Goal: Task Accomplishment & Management: Manage account settings

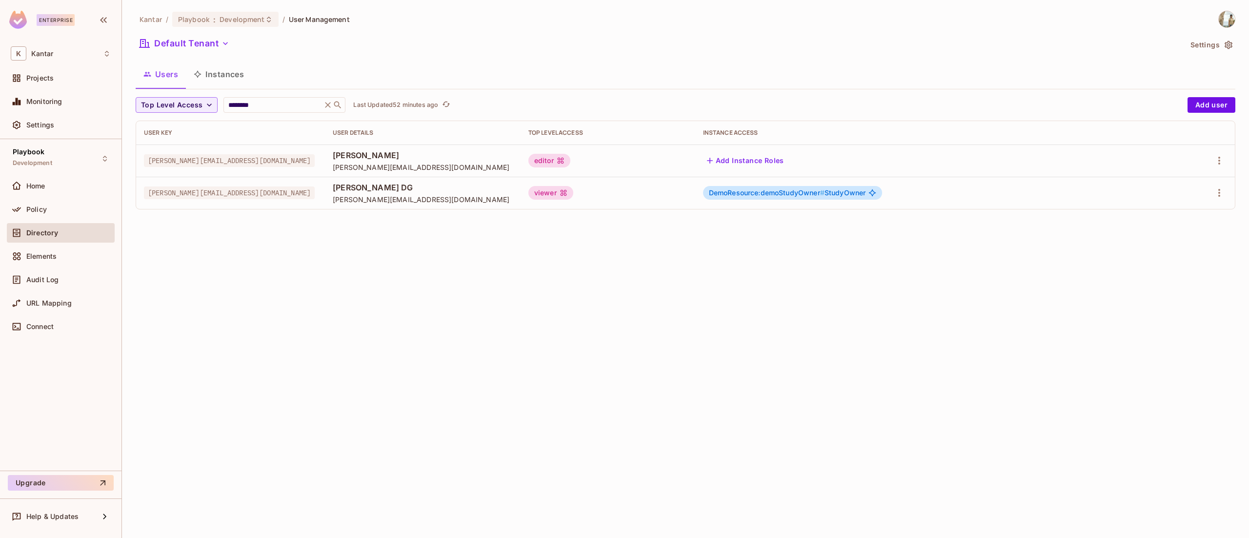
click at [65, 205] on div "Policy" at bounding box center [68, 209] width 84 height 8
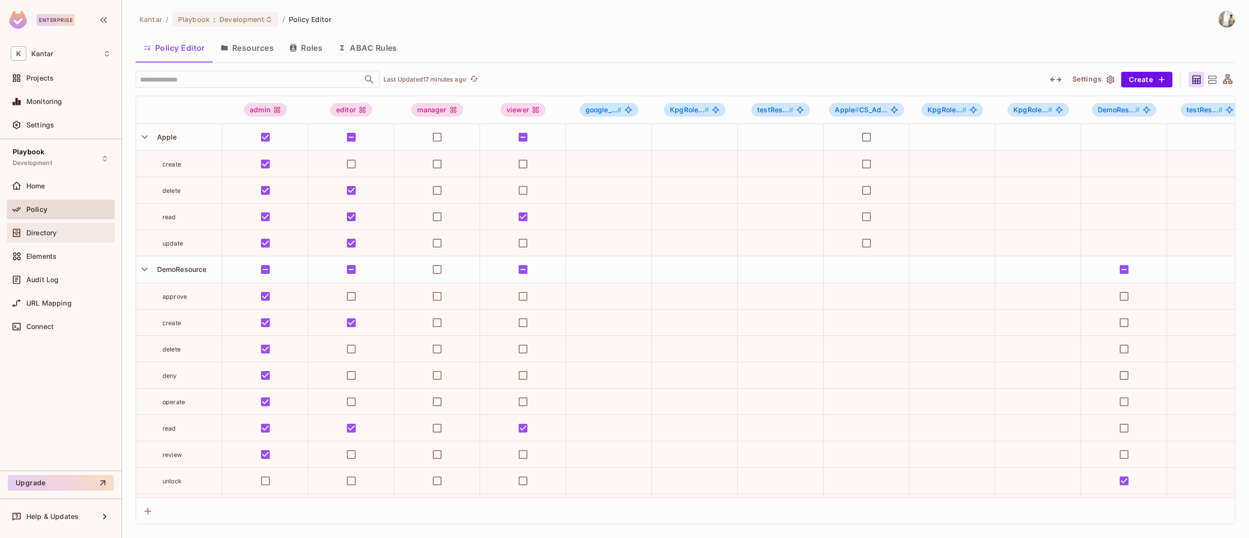
click at [67, 228] on div "Directory" at bounding box center [61, 233] width 100 height 12
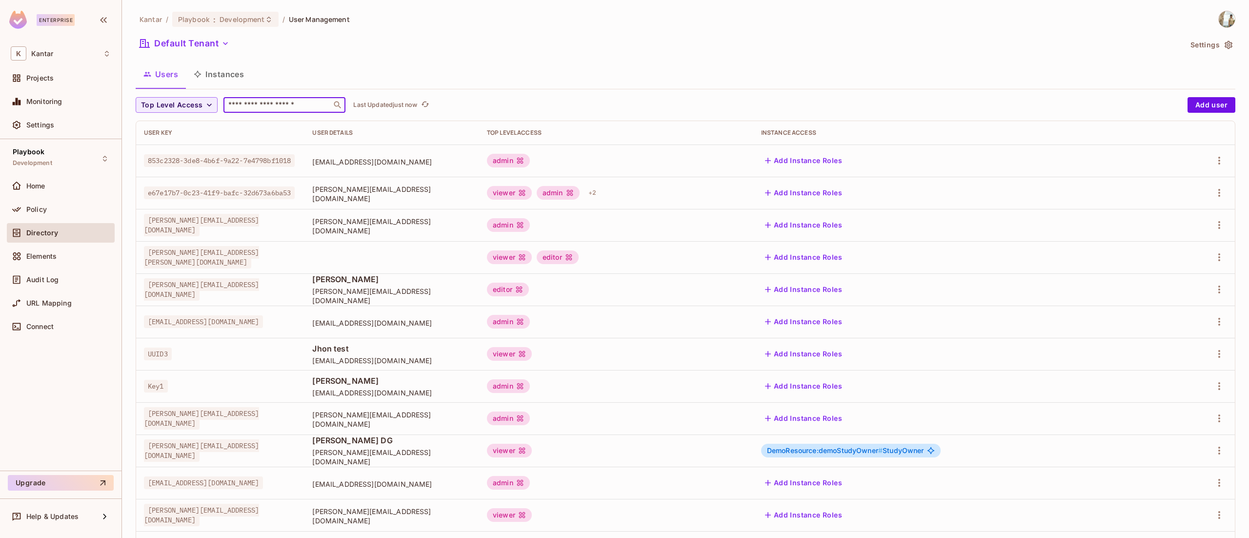
click at [273, 106] on input "text" at bounding box center [277, 105] width 102 height 10
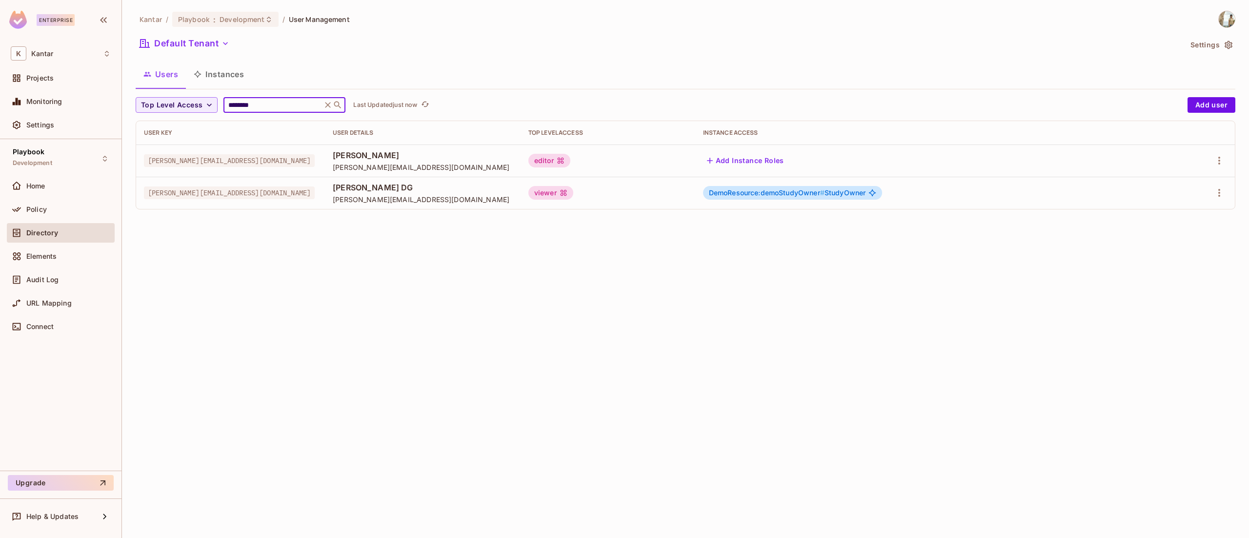
type input "********"
click at [385, 282] on div "Kantar / Playbook : Development / User Management Default Tenant Settings Users…" at bounding box center [685, 269] width 1127 height 538
click at [1159, 278] on div "Kantar / Playbook : Development / User Management Default Tenant Settings Users…" at bounding box center [685, 269] width 1127 height 538
click at [1217, 189] on icon "button" at bounding box center [1219, 193] width 12 height 12
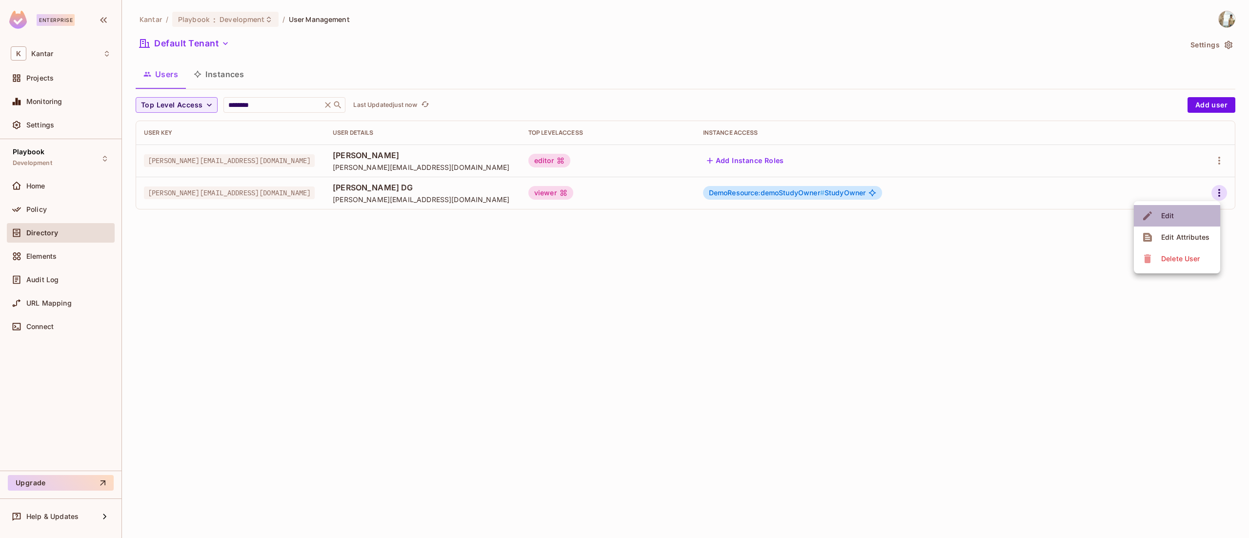
click at [1173, 206] on li "Edit" at bounding box center [1177, 215] width 86 height 21
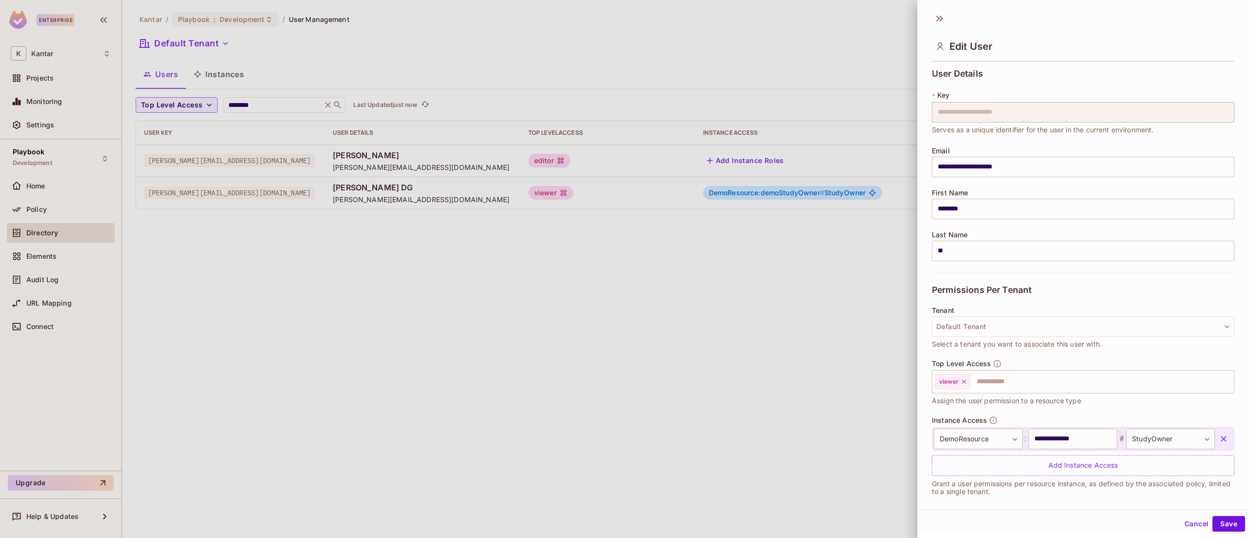
scroll to position [10, 0]
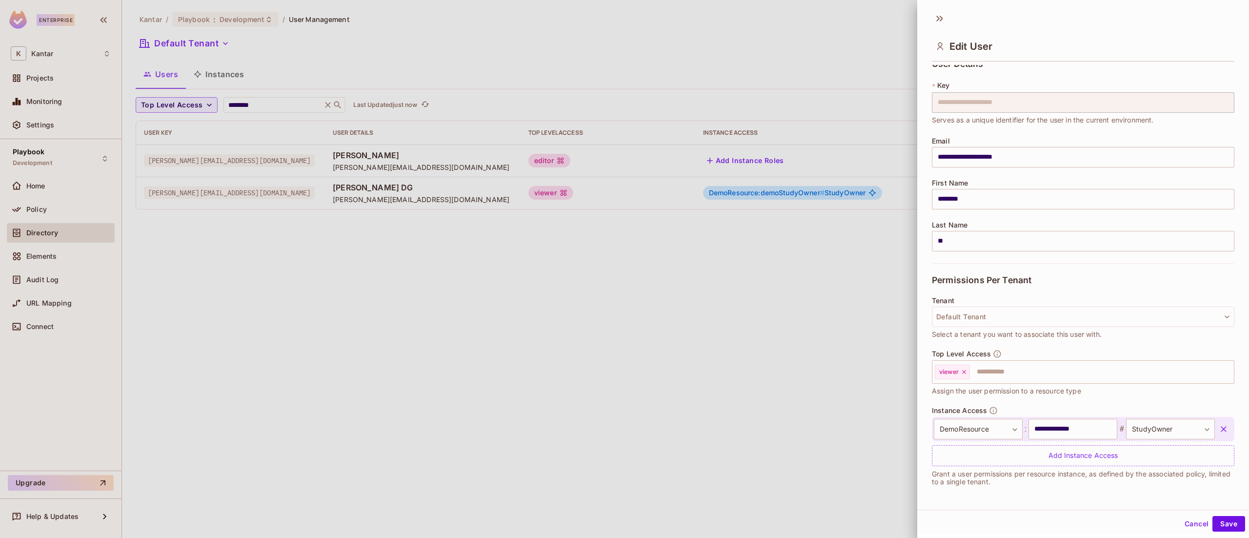
click at [223, 504] on div at bounding box center [624, 269] width 1249 height 538
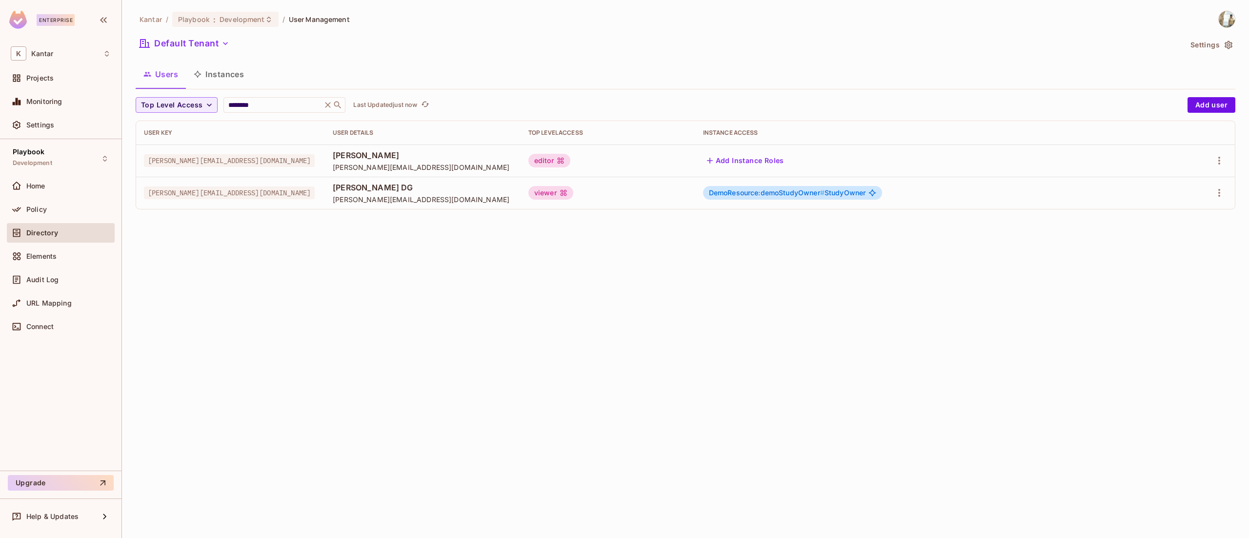
click at [213, 76] on button "Instances" at bounding box center [219, 74] width 66 height 24
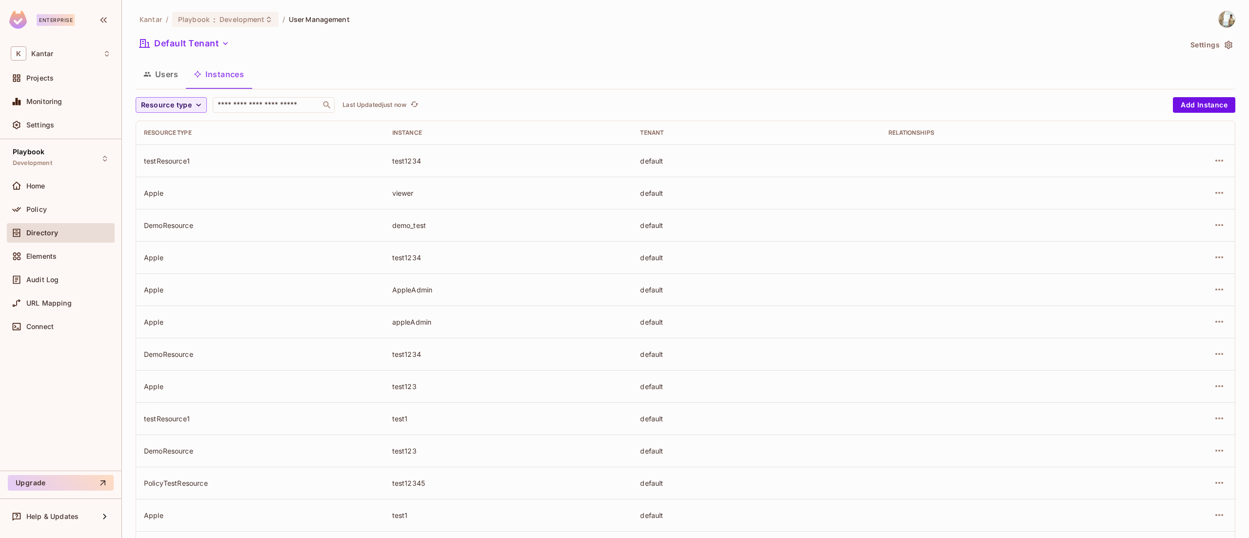
click at [207, 128] on th "Resource type" at bounding box center [260, 132] width 248 height 23
click at [179, 107] on span "Resource type" at bounding box center [166, 105] width 51 height 12
click at [183, 150] on span "DemoResource" at bounding box center [178, 148] width 71 height 9
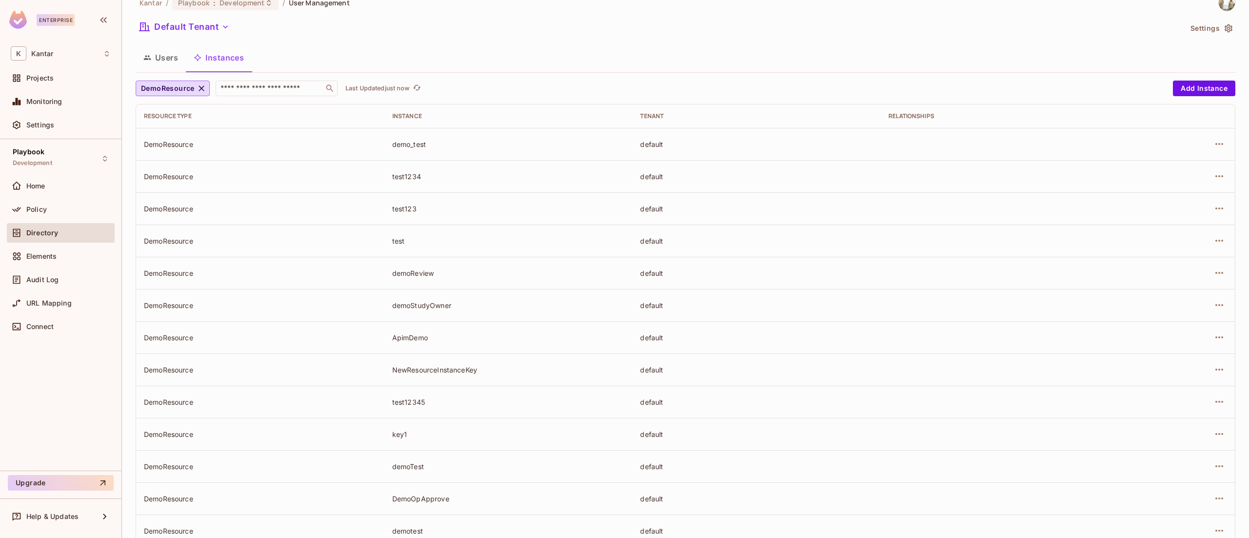
scroll to position [47, 0]
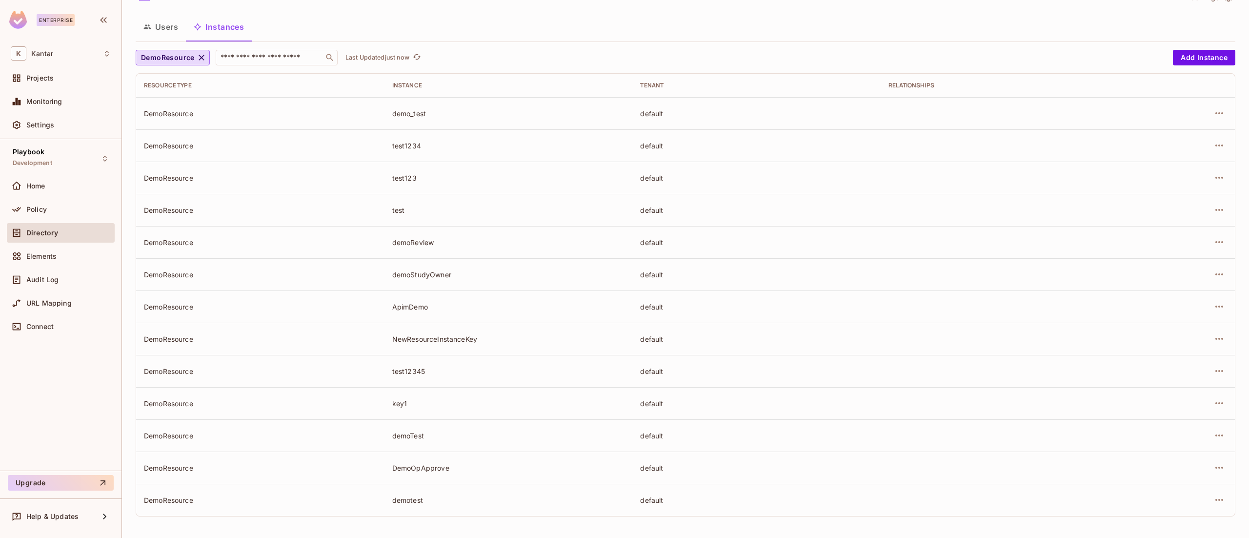
drag, startPoint x: 1248, startPoint y: 367, endPoint x: 1248, endPoint y: 377, distance: 9.8
click at [1248, 377] on div "Kantar / Playbook : Development / User Management Default Tenant Settings Users…" at bounding box center [685, 269] width 1127 height 538
click at [412, 272] on div "demoStudyOwner" at bounding box center [508, 274] width 233 height 9
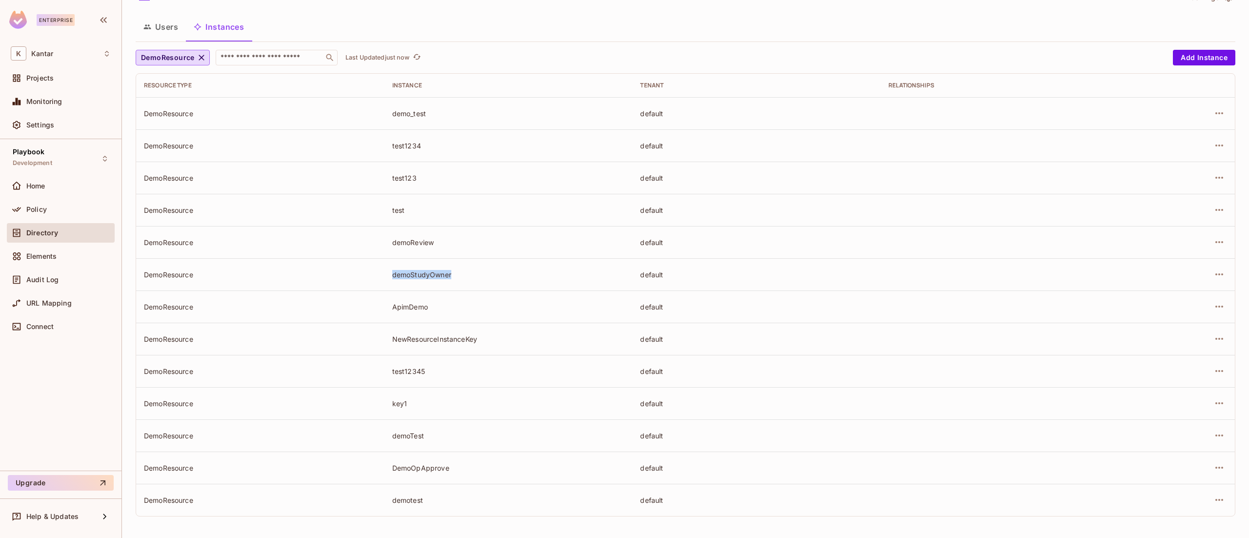
click at [412, 272] on div "demoStudyOwner" at bounding box center [508, 274] width 233 height 9
click at [43, 200] on div "Home Policy Directory Elements Audit Log URL Mapping Connect" at bounding box center [61, 258] width 108 height 164
click at [43, 200] on div "Policy" at bounding box center [61, 209] width 108 height 20
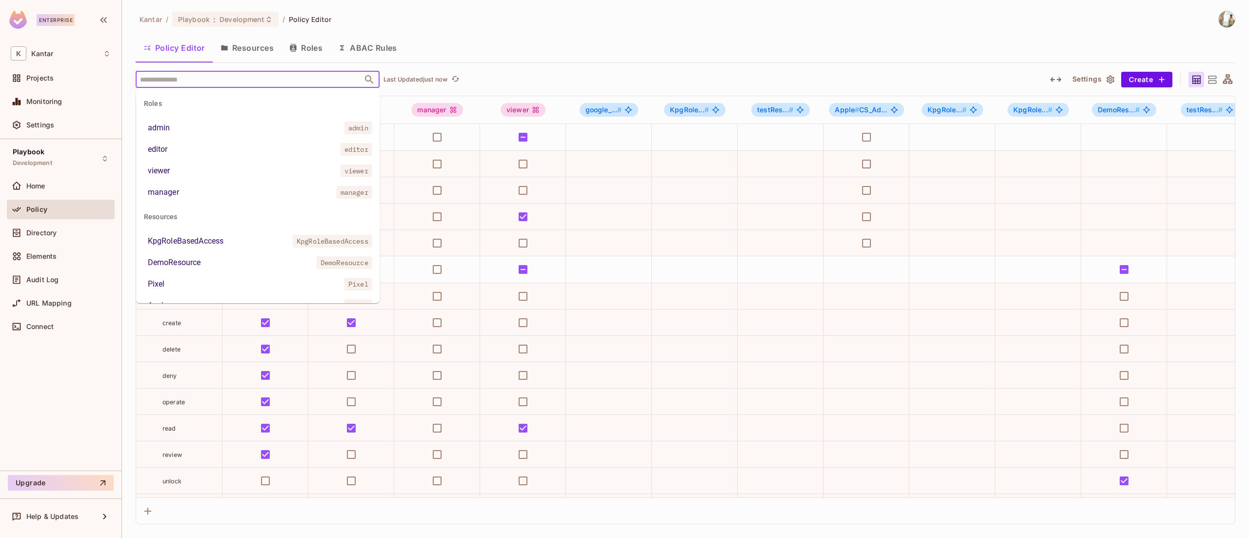
click at [166, 76] on input "text" at bounding box center [249, 79] width 223 height 17
click at [180, 260] on div "DemoResource" at bounding box center [174, 263] width 53 height 12
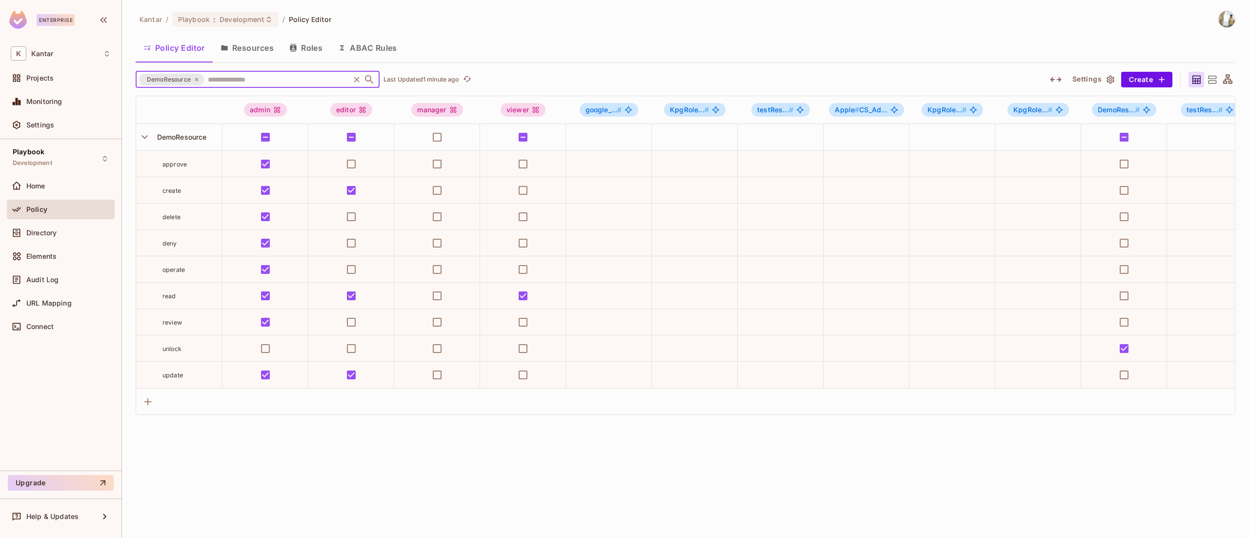
click at [168, 349] on span "unlock" at bounding box center [171, 348] width 19 height 7
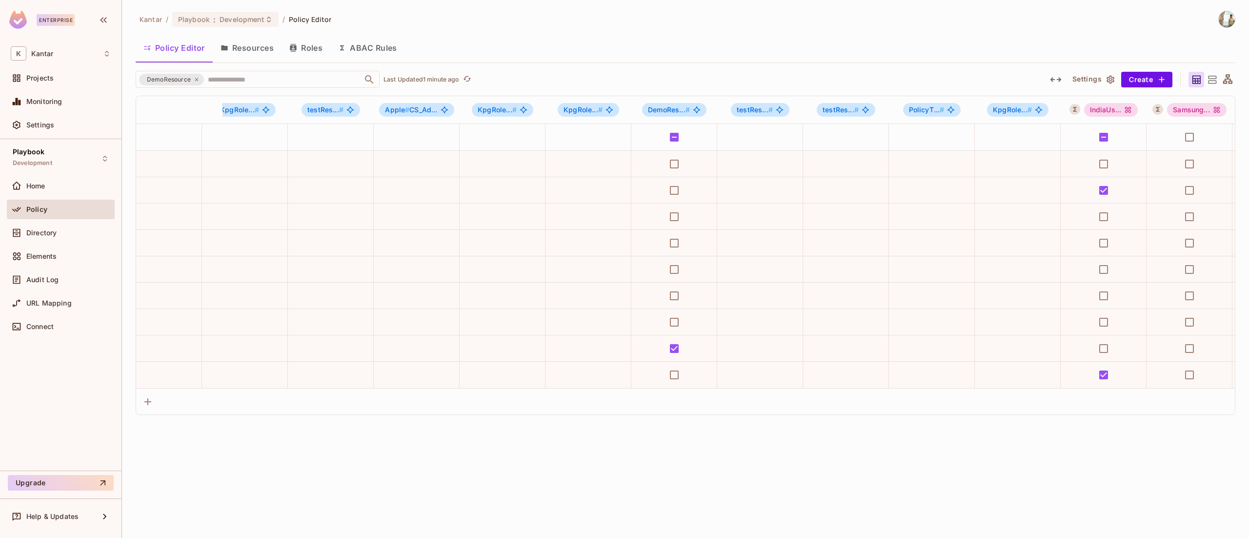
scroll to position [0, 642]
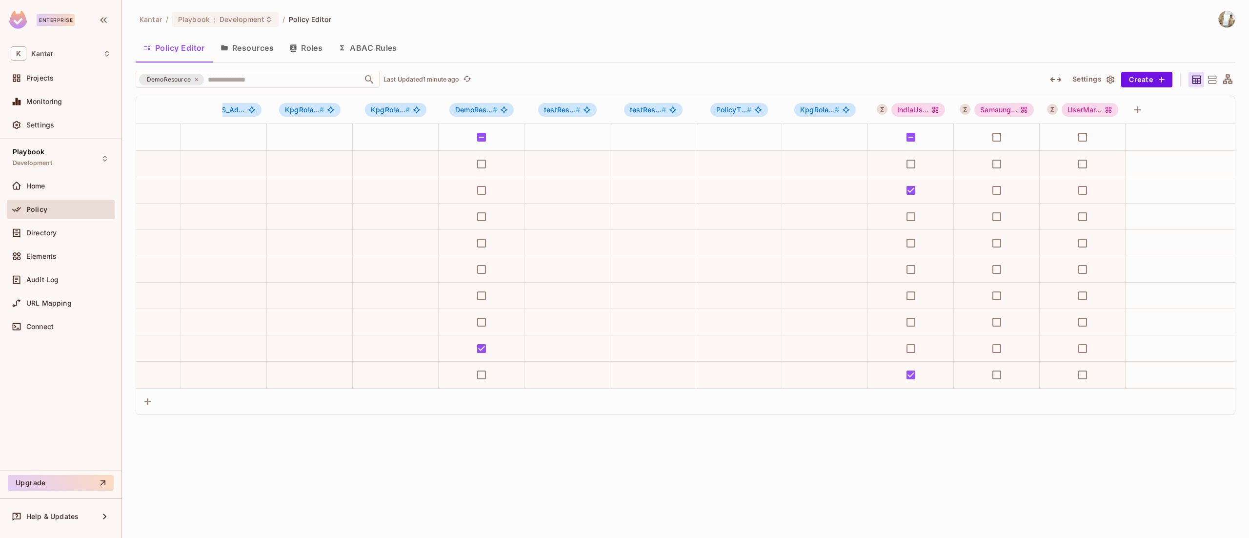
click at [248, 50] on button "Resources" at bounding box center [247, 48] width 69 height 24
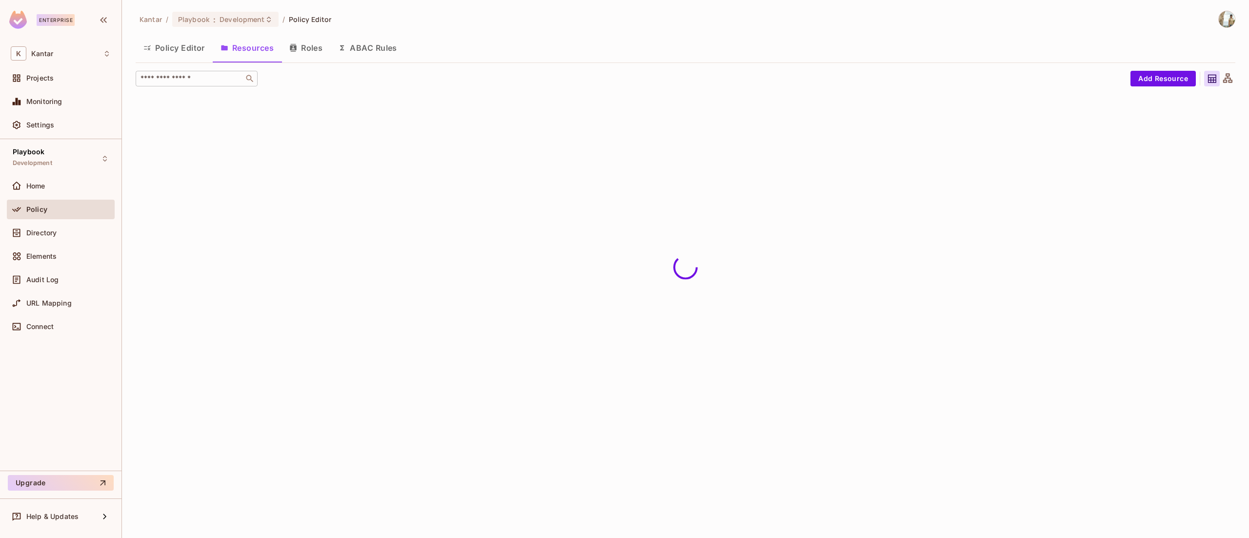
click at [219, 72] on div "​" at bounding box center [197, 79] width 122 height 16
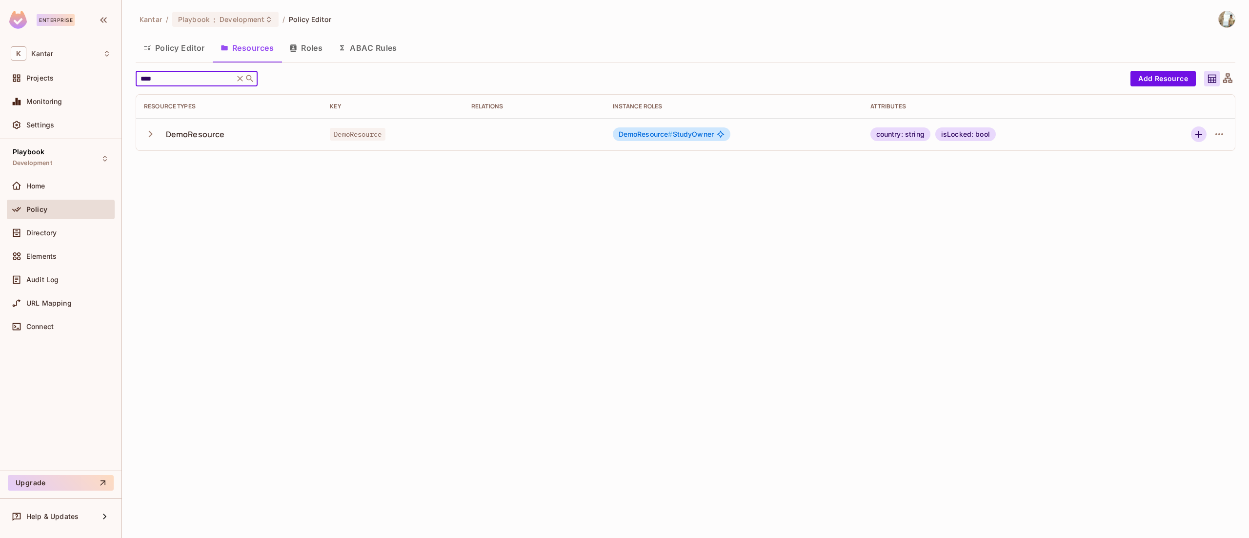
type input "****"
click at [1201, 140] on icon "button" at bounding box center [1199, 134] width 12 height 12
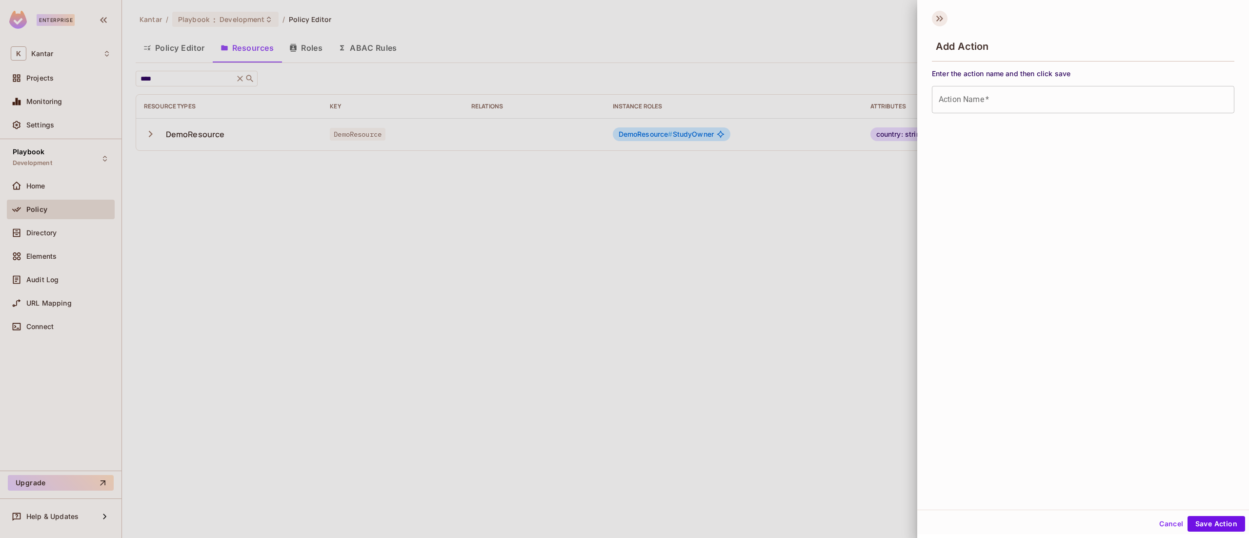
click at [938, 19] on icon at bounding box center [937, 19] width 3 height 6
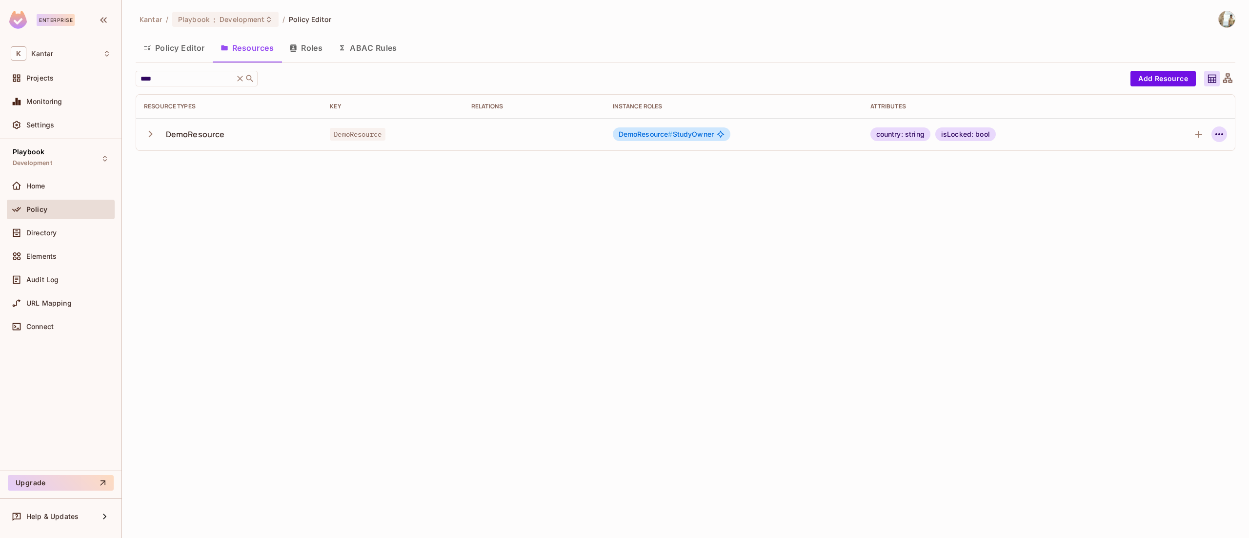
click at [1223, 134] on icon "button" at bounding box center [1219, 134] width 12 height 12
click at [1189, 168] on div "Edit Resource" at bounding box center [1177, 173] width 46 height 10
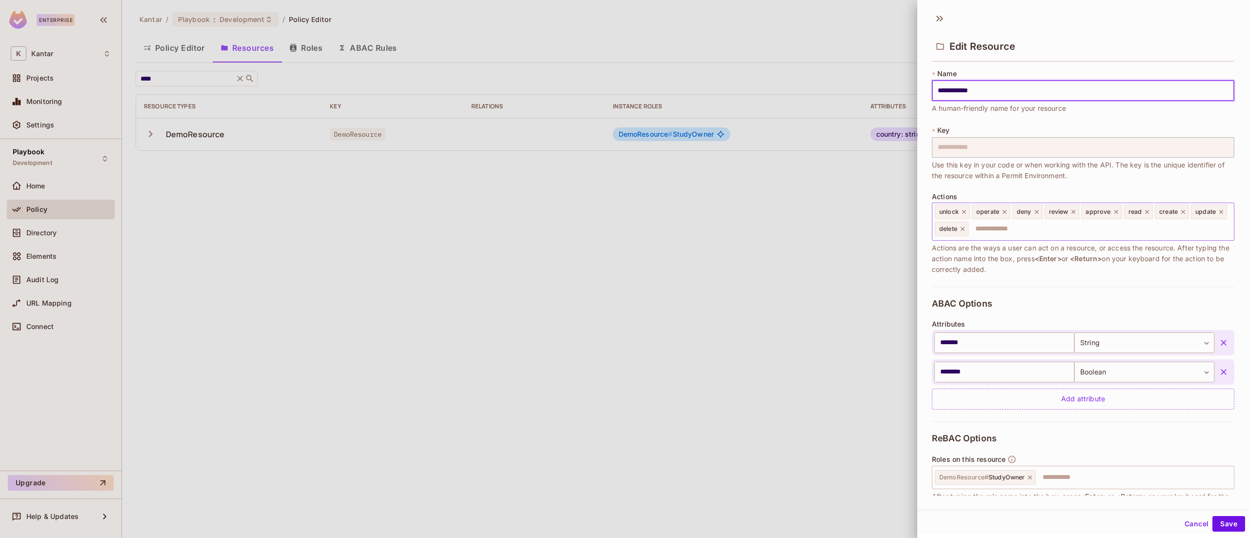
click at [966, 214] on icon at bounding box center [963, 211] width 7 height 7
click at [1212, 524] on button "Save" at bounding box center [1228, 524] width 33 height 16
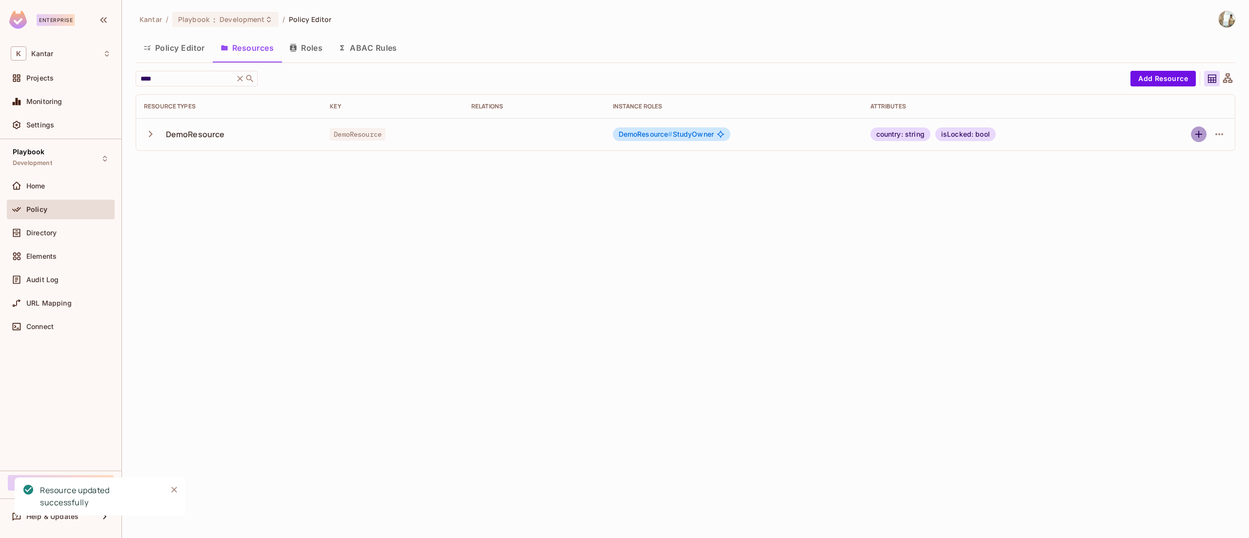
click at [1200, 133] on icon "button" at bounding box center [1199, 134] width 12 height 12
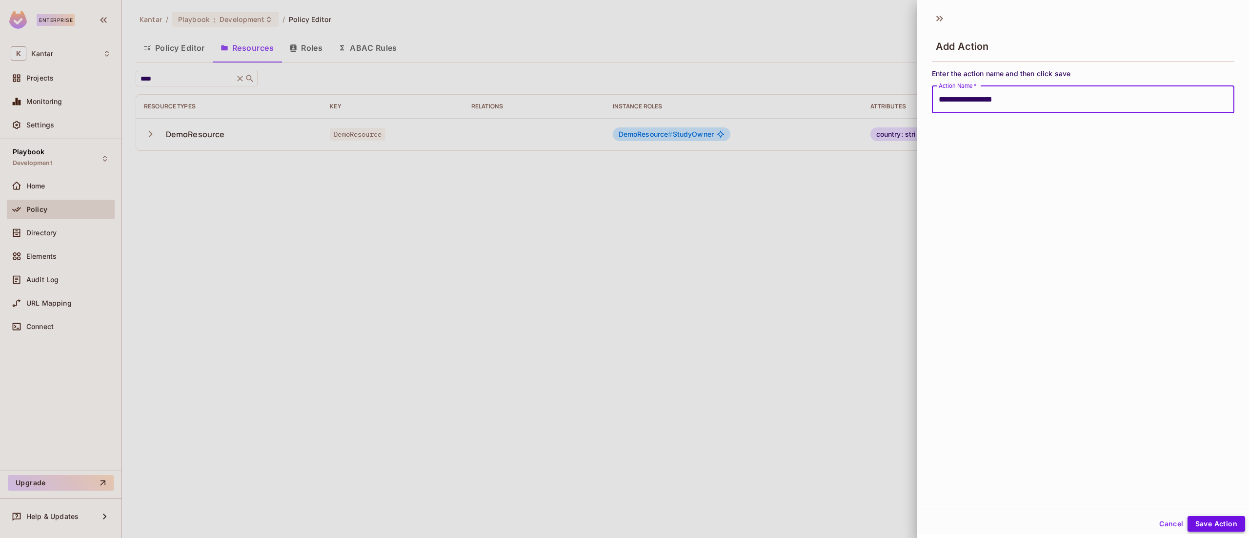
type input "**********"
click at [1210, 523] on button "Save Action" at bounding box center [1216, 524] width 58 height 16
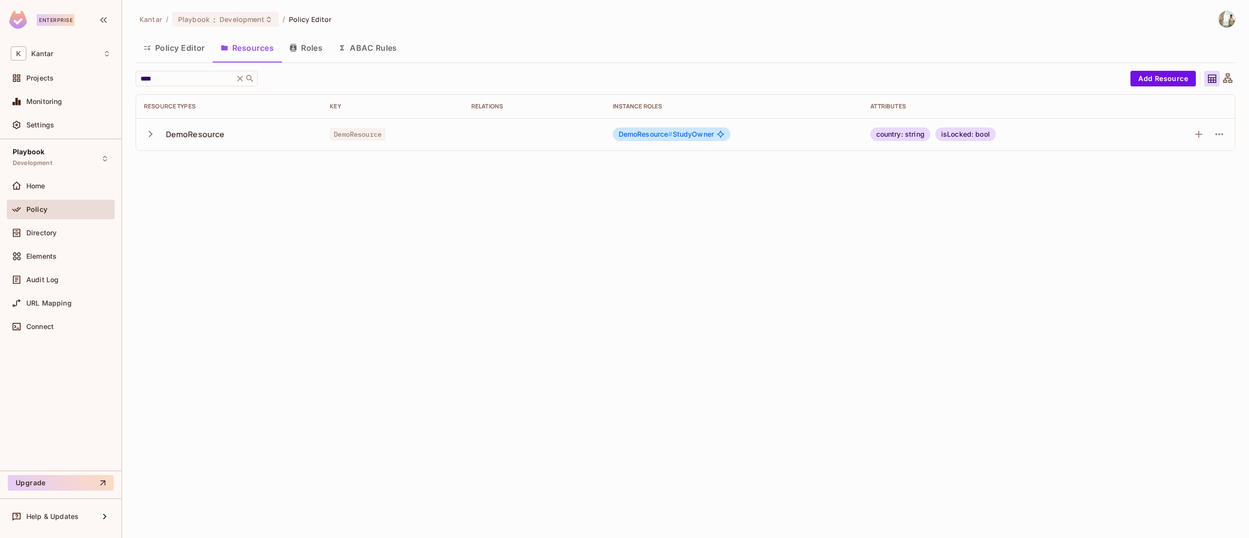
click at [167, 44] on button "Policy Editor" at bounding box center [174, 48] width 77 height 24
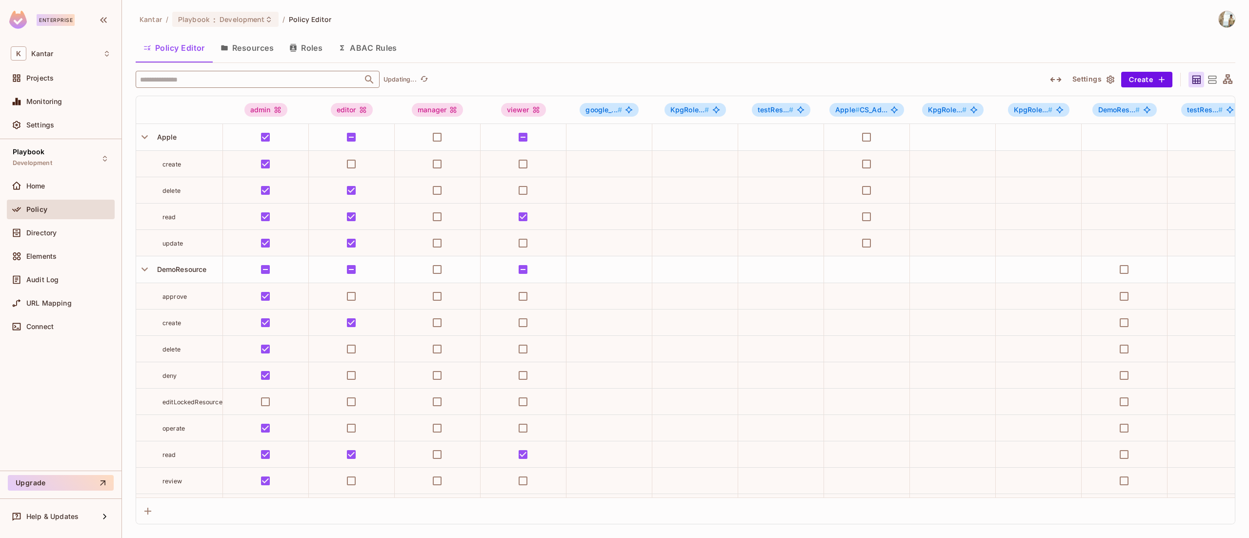
click at [194, 79] on input "text" at bounding box center [249, 79] width 223 height 17
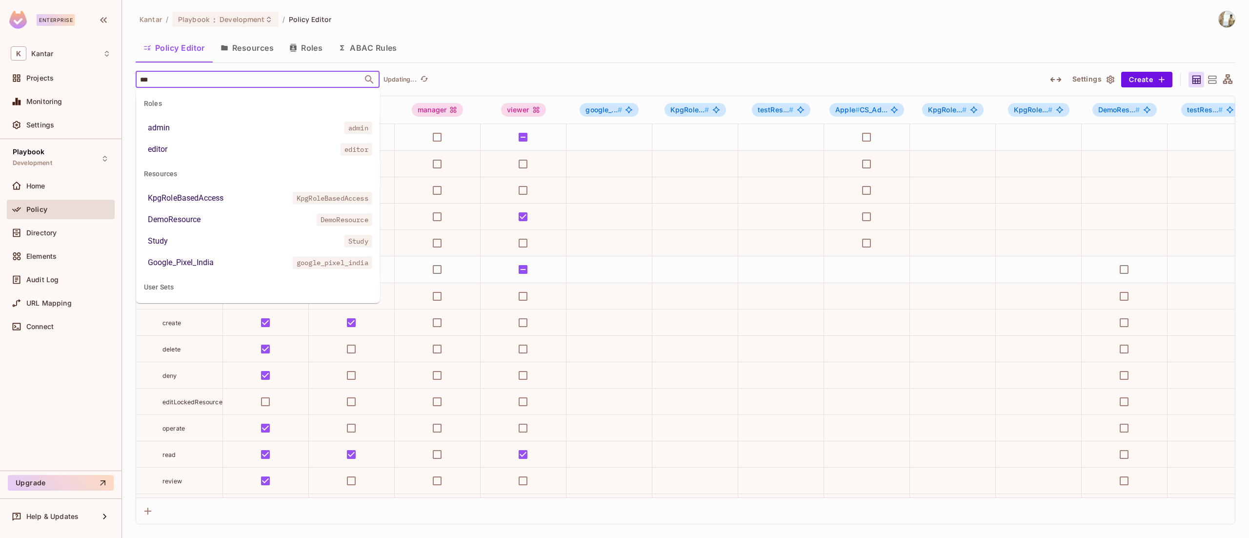
type input "****"
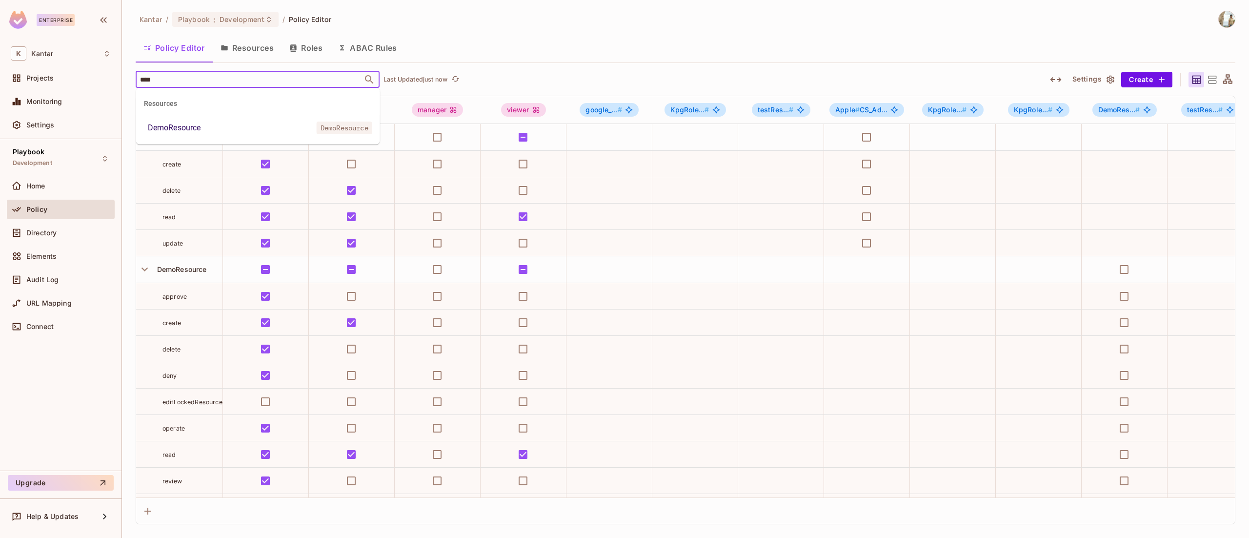
click at [199, 128] on div "DemoResource" at bounding box center [174, 128] width 53 height 12
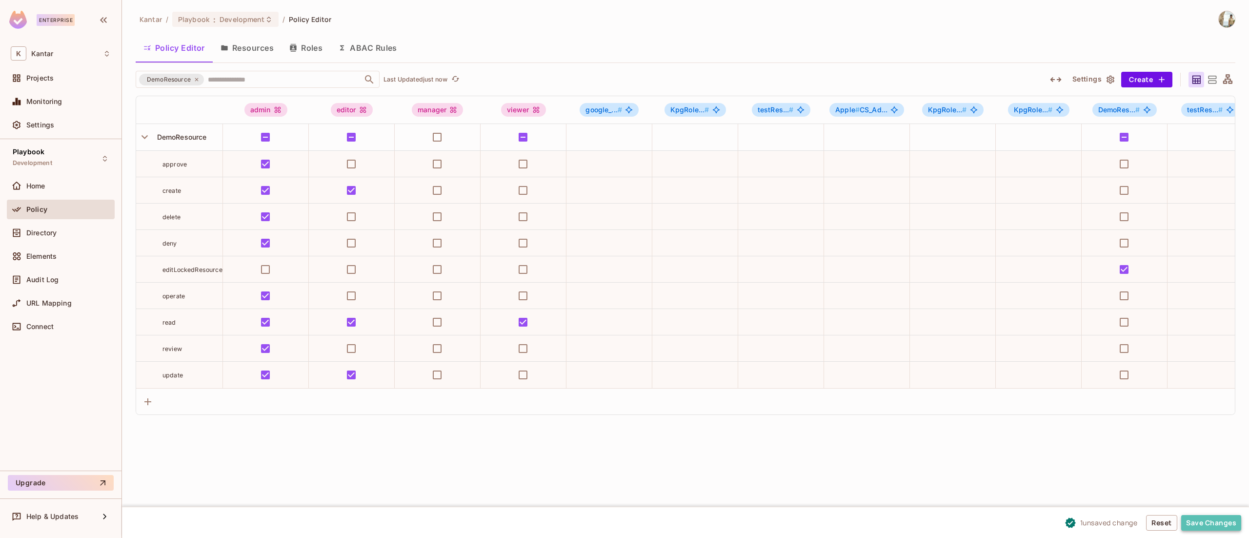
click at [1208, 519] on button "Save Changes" at bounding box center [1211, 523] width 60 height 16
click at [248, 42] on button "Resources" at bounding box center [247, 48] width 69 height 24
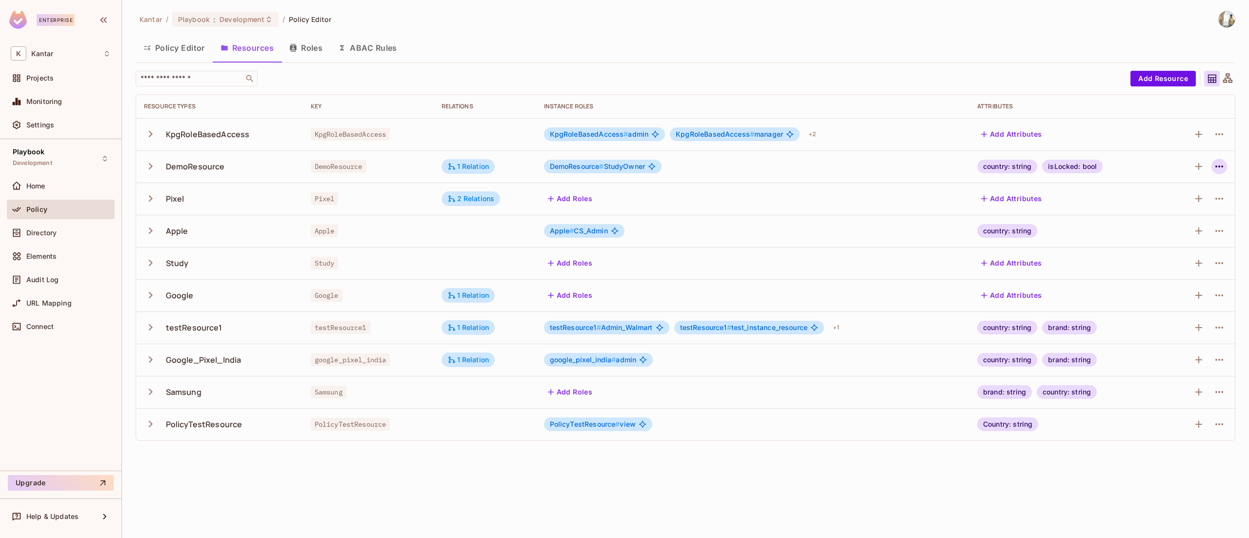
click at [1213, 165] on icon "button" at bounding box center [1219, 166] width 12 height 12
click at [1183, 204] on div "Edit Resource" at bounding box center [1177, 205] width 46 height 10
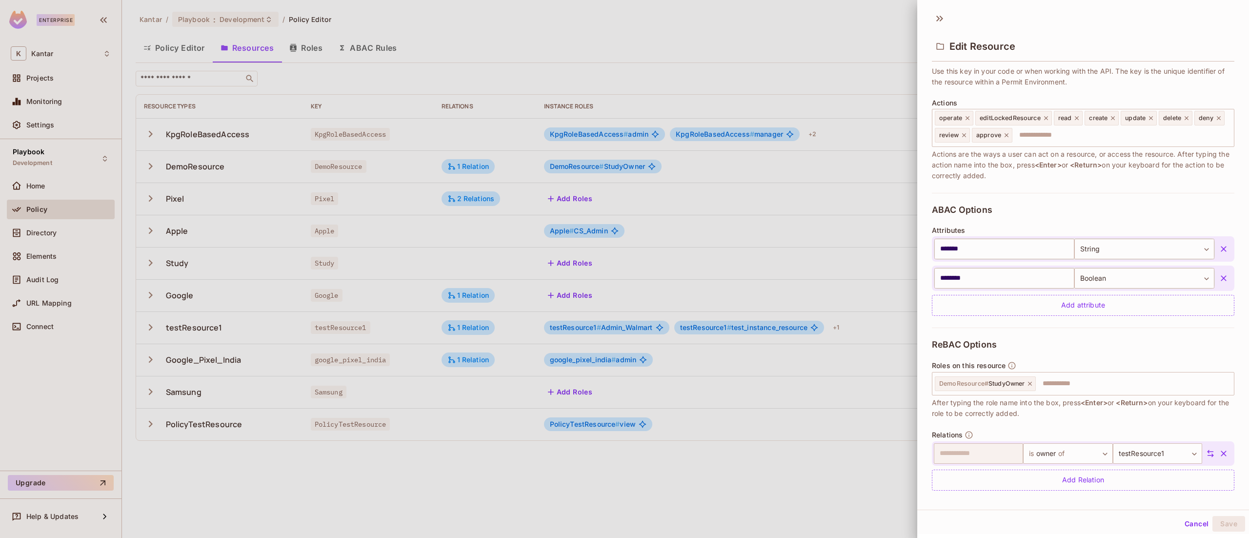
scroll to position [100, 0]
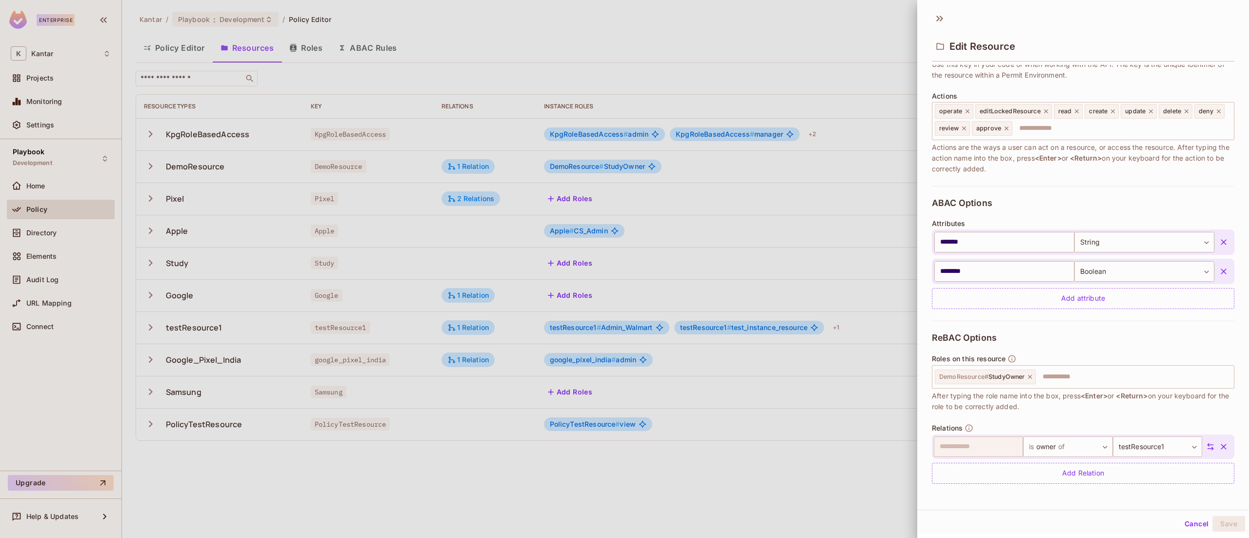
click at [496, 464] on div at bounding box center [624, 269] width 1249 height 538
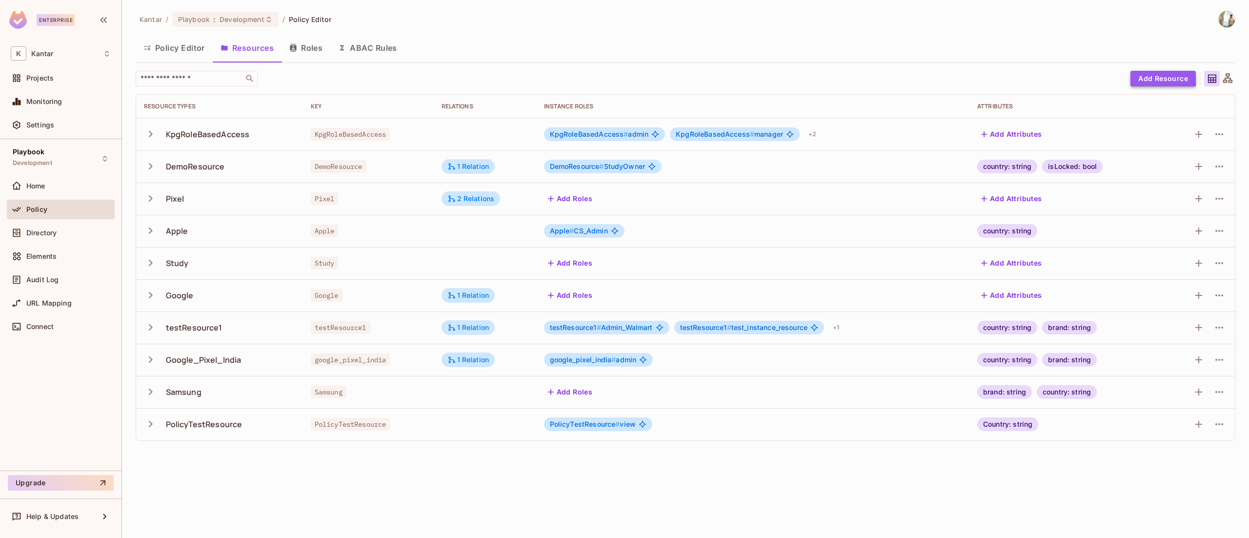
click at [1157, 76] on button "Add Resource" at bounding box center [1162, 79] width 65 height 16
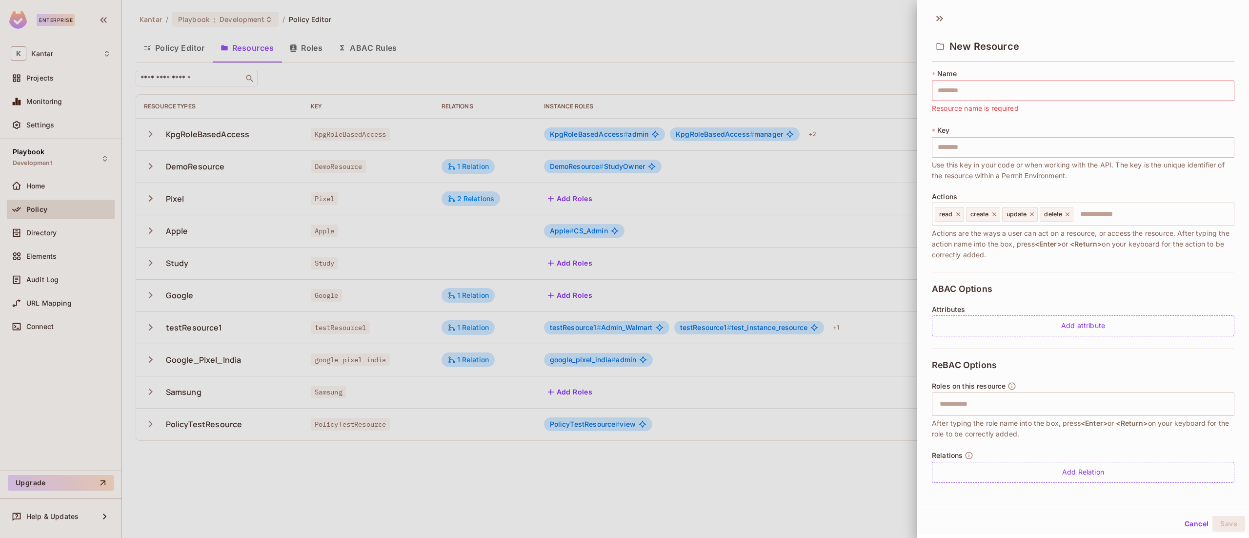
click at [40, 259] on div at bounding box center [624, 269] width 1249 height 538
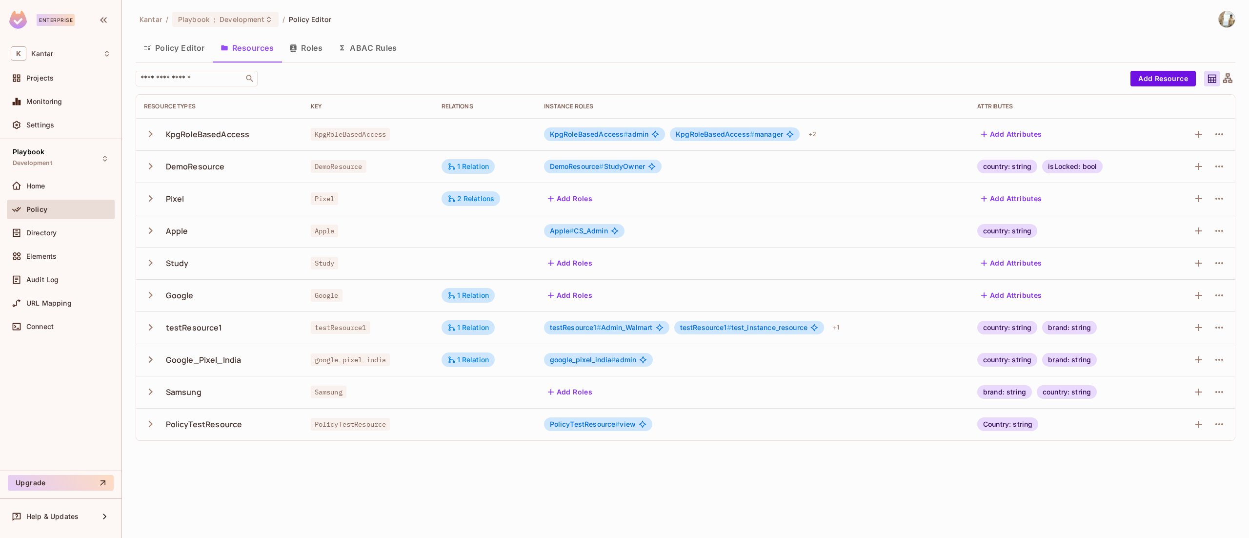
click at [40, 259] on span "Elements" at bounding box center [41, 256] width 30 height 8
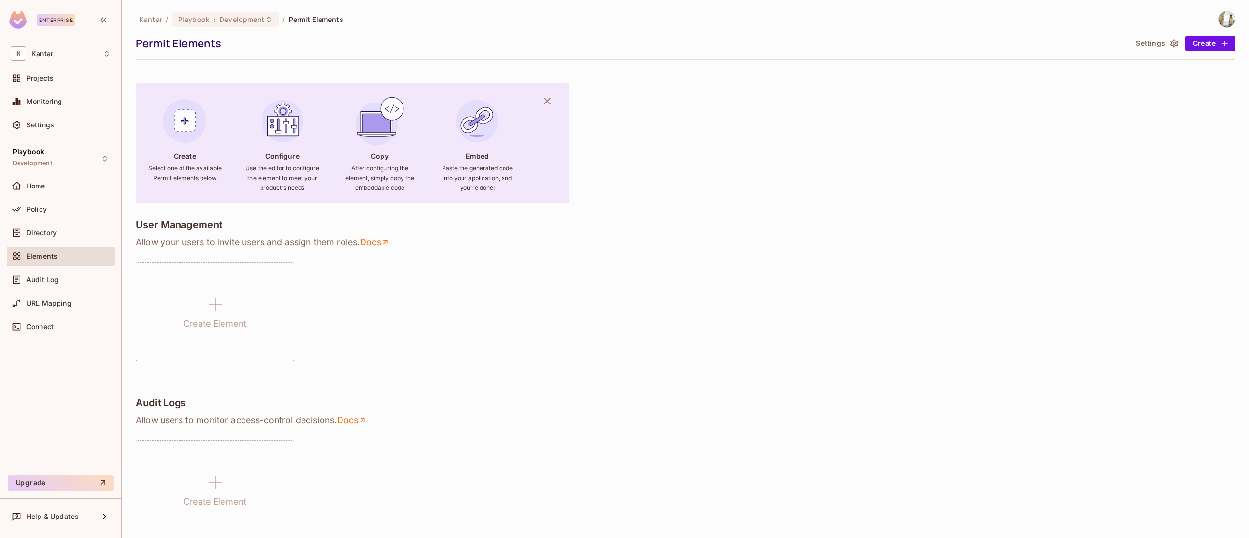
click at [41, 212] on span "Policy" at bounding box center [36, 209] width 20 height 8
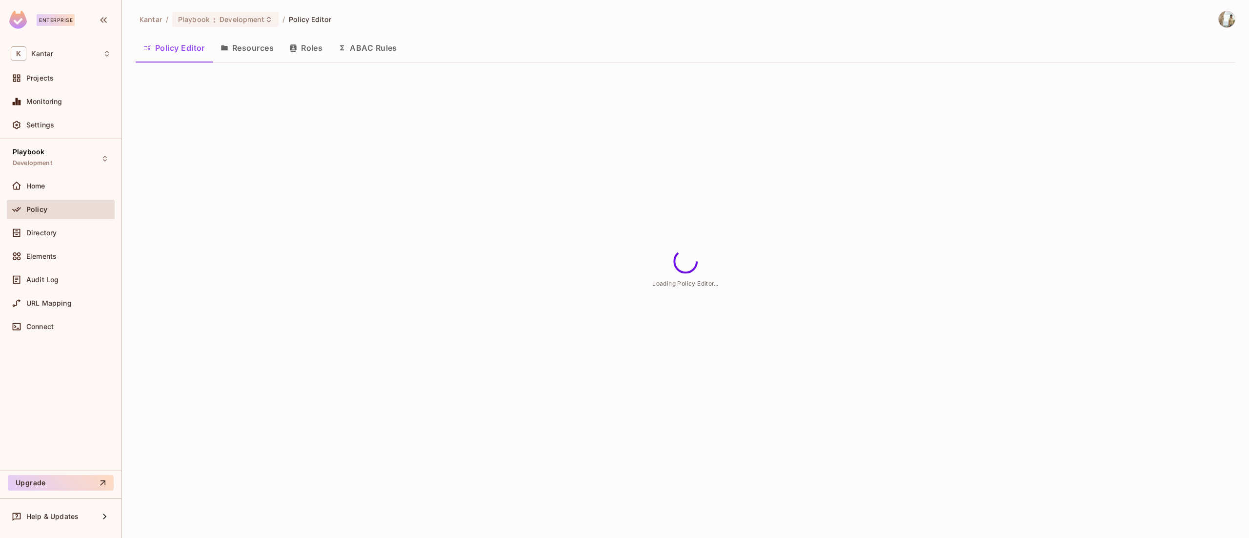
click at [253, 55] on button "Resources" at bounding box center [247, 48] width 69 height 24
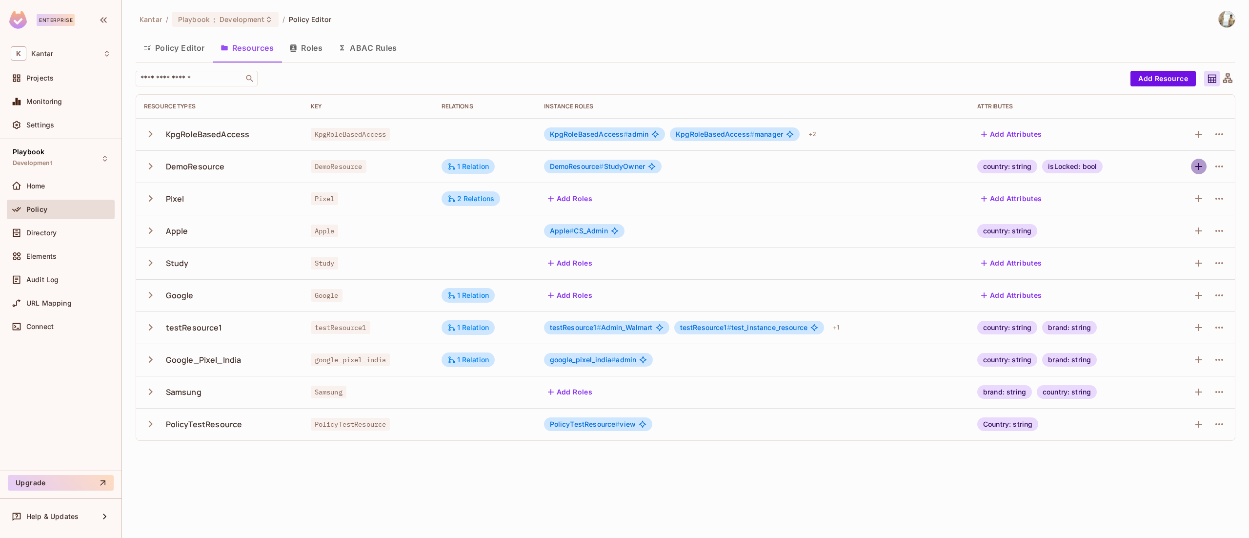
click at [1194, 165] on icon "button" at bounding box center [1199, 166] width 12 height 12
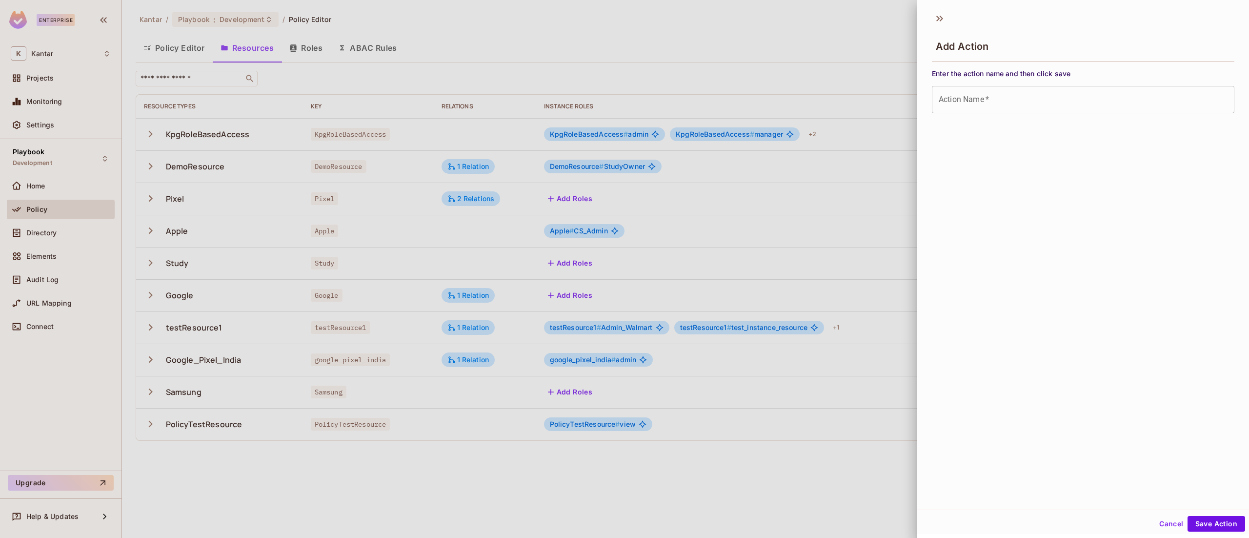
click at [836, 56] on div at bounding box center [624, 269] width 1249 height 538
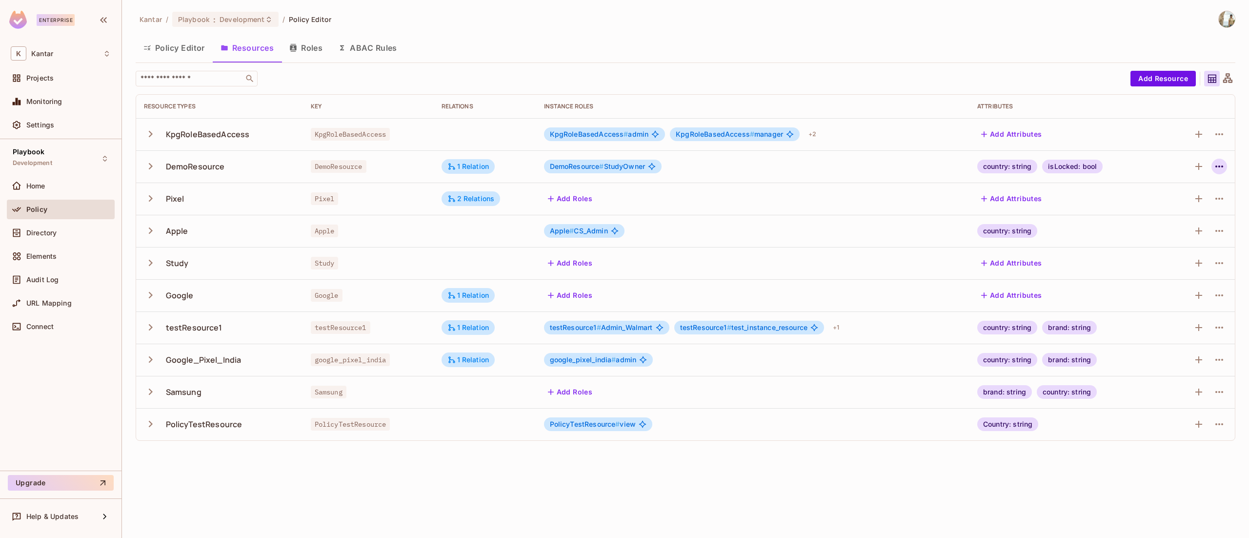
click at [1216, 164] on icon "button" at bounding box center [1219, 166] width 12 height 12
click at [1190, 202] on div "Edit Resource" at bounding box center [1177, 205] width 46 height 10
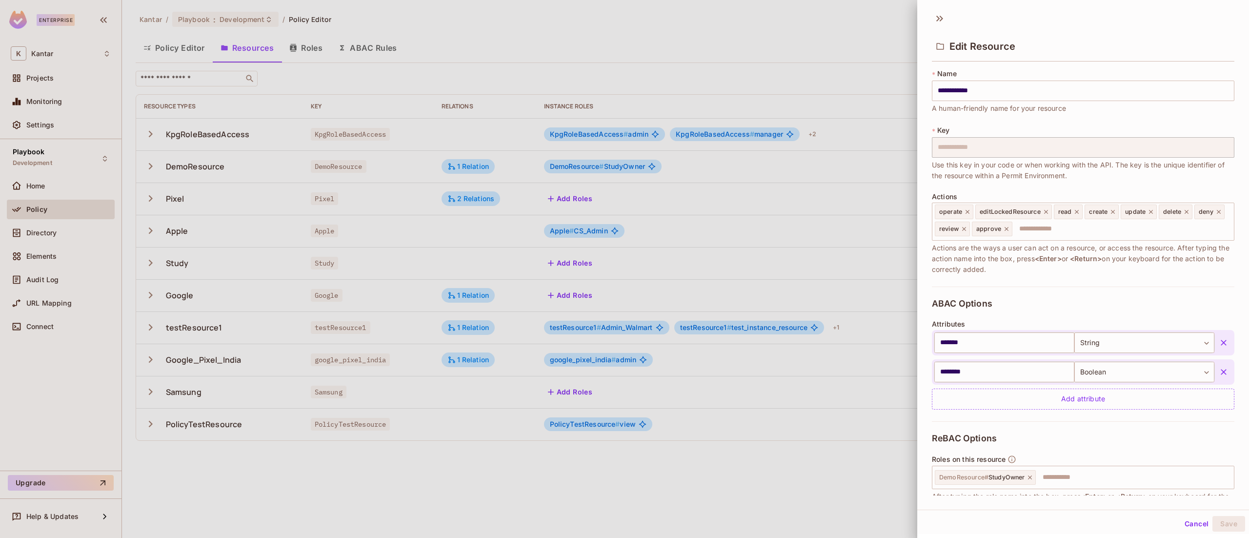
scroll to position [100, 0]
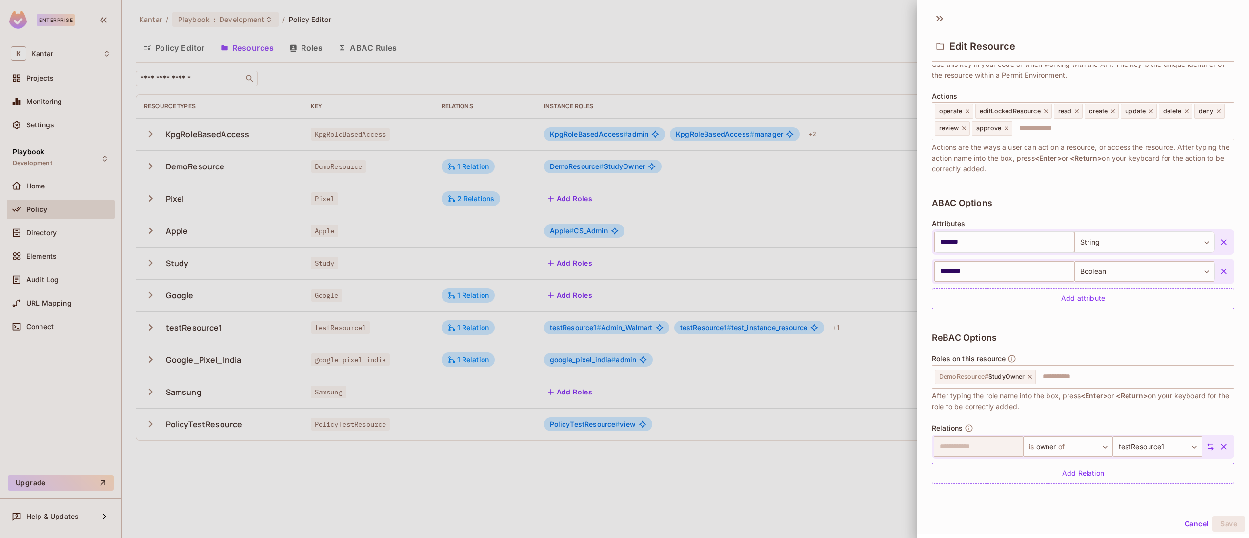
click at [645, 37] on div at bounding box center [624, 269] width 1249 height 538
